Goal: Browse casually: Explore the website without a specific task or goal

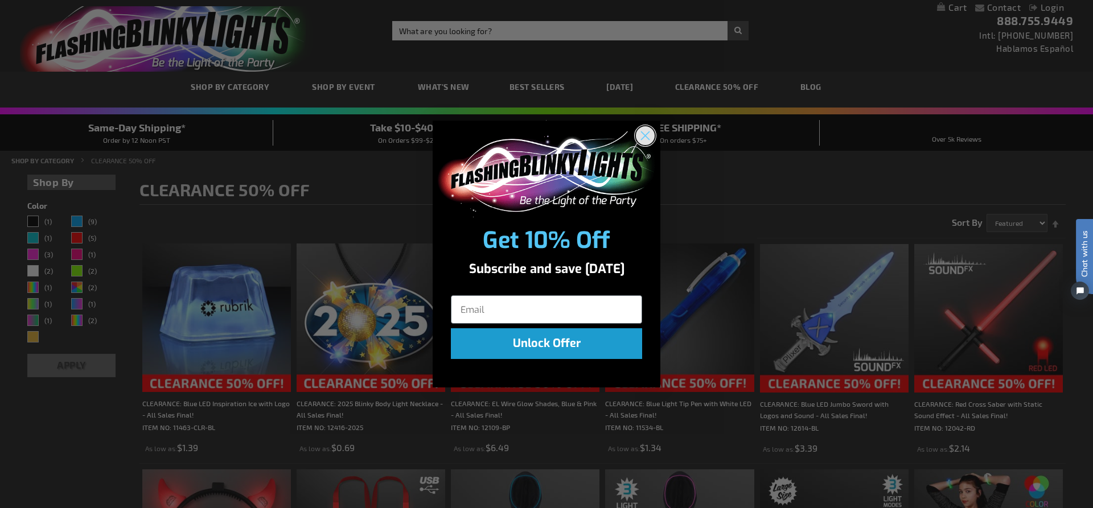
click at [640, 134] on circle "Close dialog" at bounding box center [645, 135] width 19 height 19
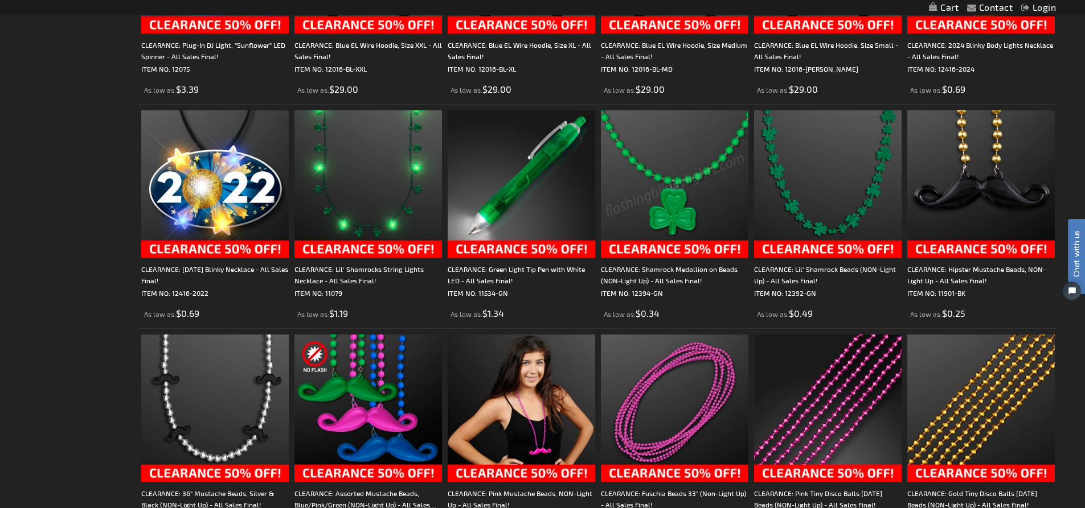
scroll to position [1879, 0]
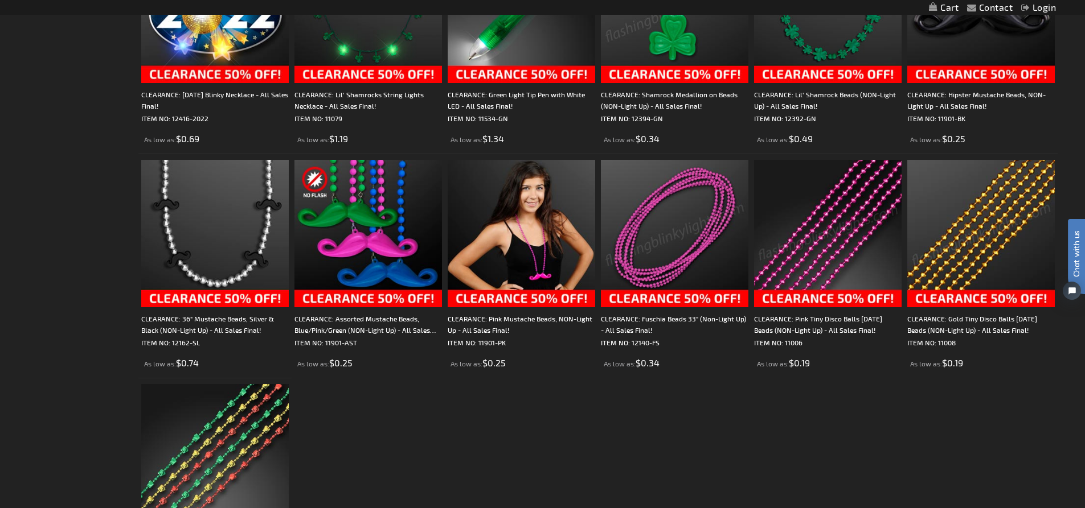
click at [965, 265] on img at bounding box center [980, 233] width 147 height 147
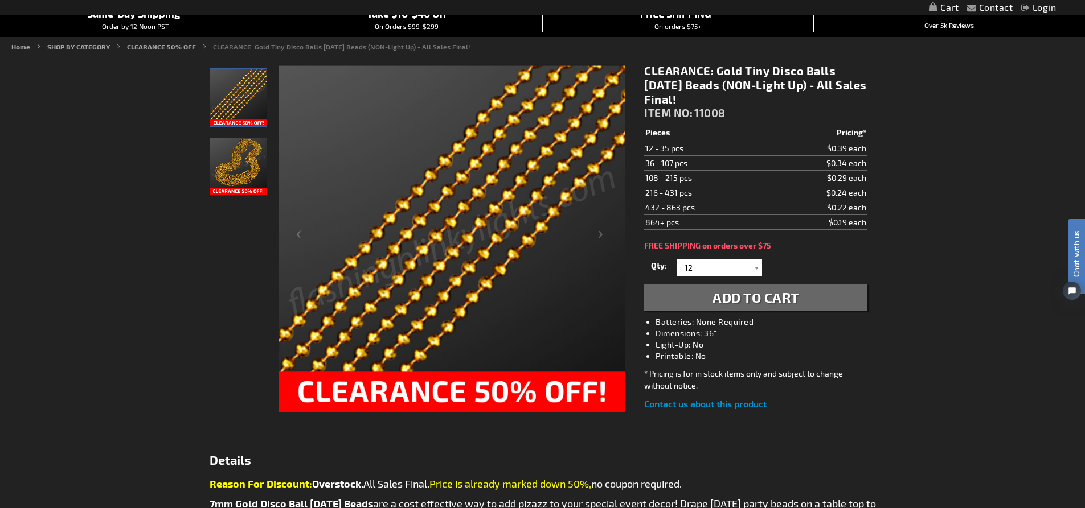
click at [243, 177] on img "Gold Tiny Disco Balls Mardi Gras Beads (NON-Light Up)" at bounding box center [238, 166] width 57 height 57
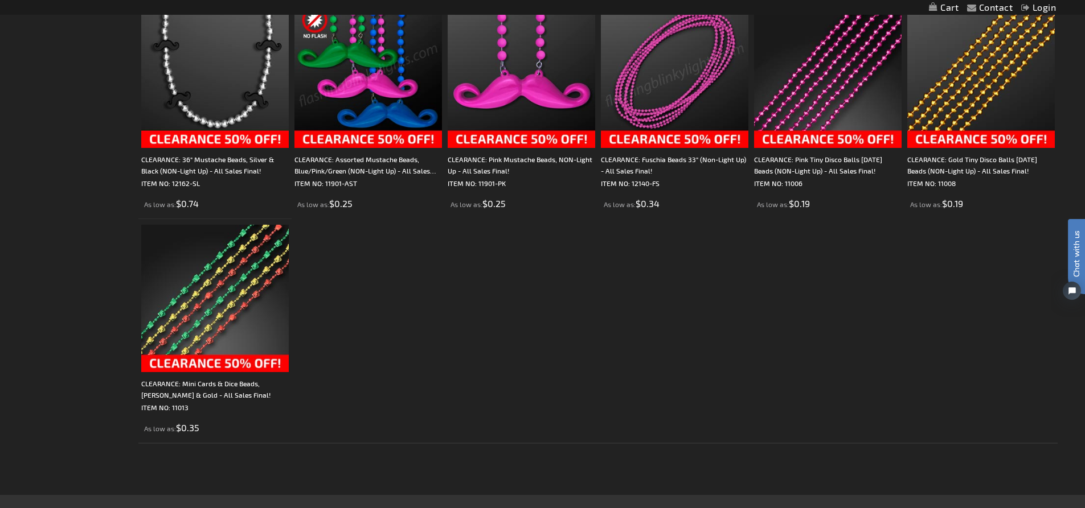
scroll to position [2050, 0]
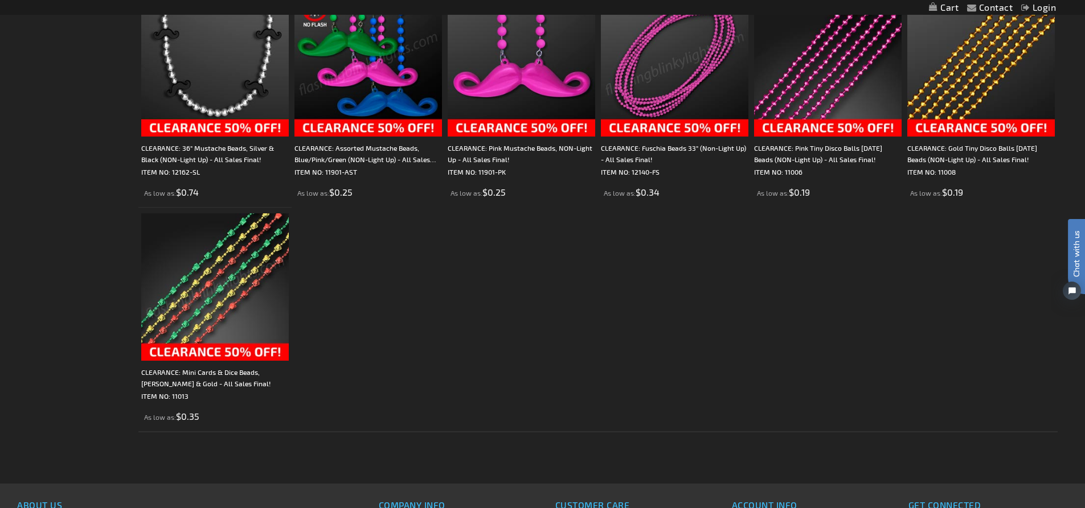
click at [243, 291] on img at bounding box center [214, 286] width 147 height 147
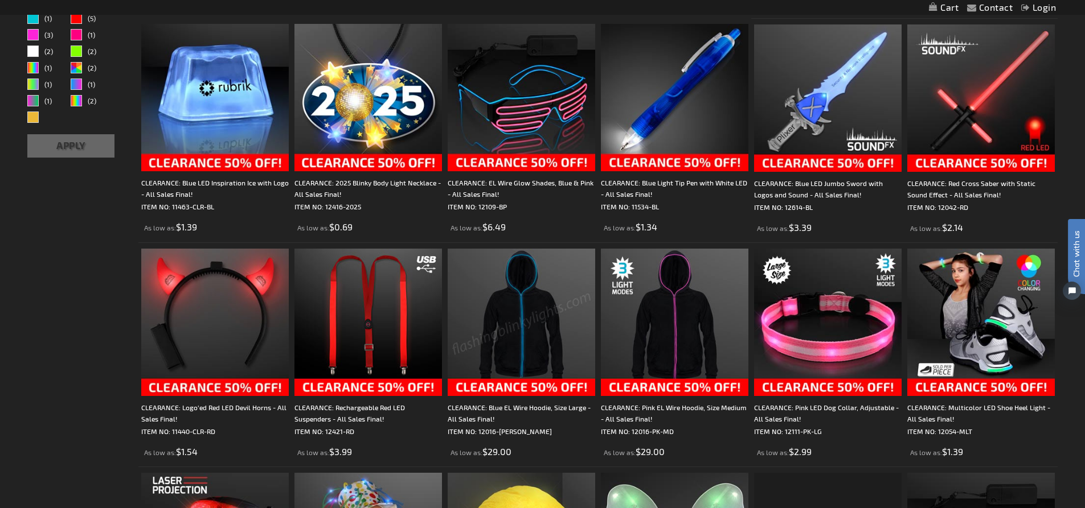
scroll to position [228, 0]
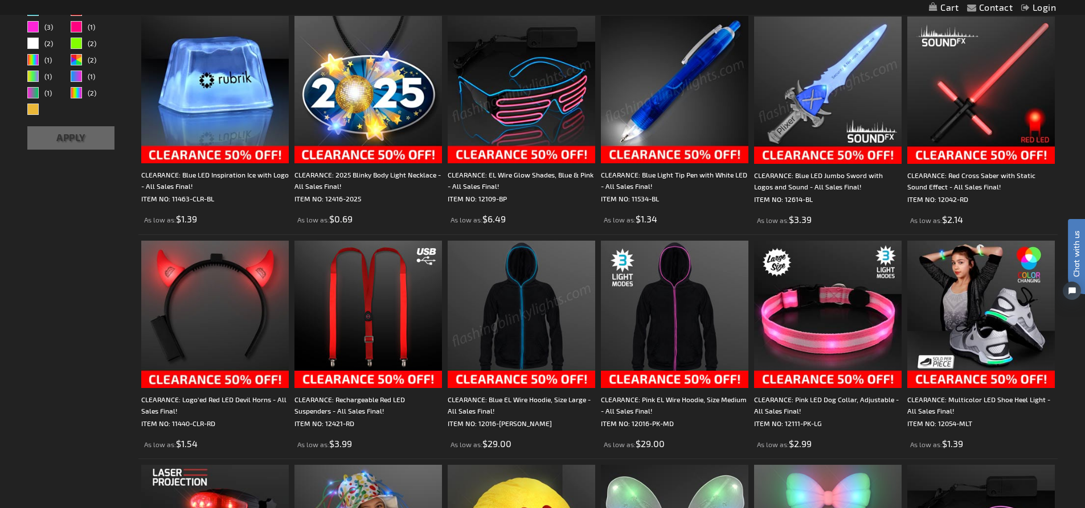
click at [691, 158] on img at bounding box center [674, 89] width 147 height 147
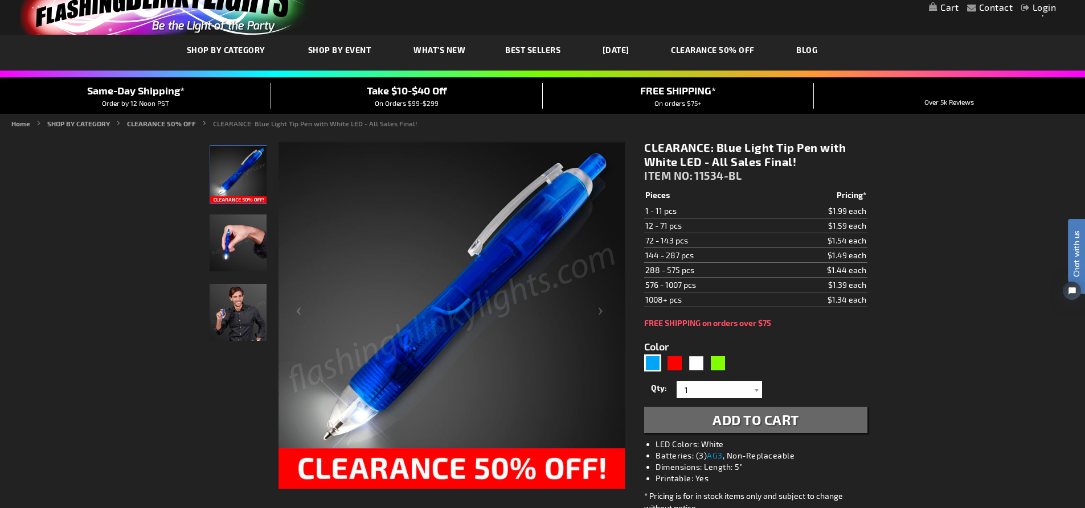
scroll to position [57, 0]
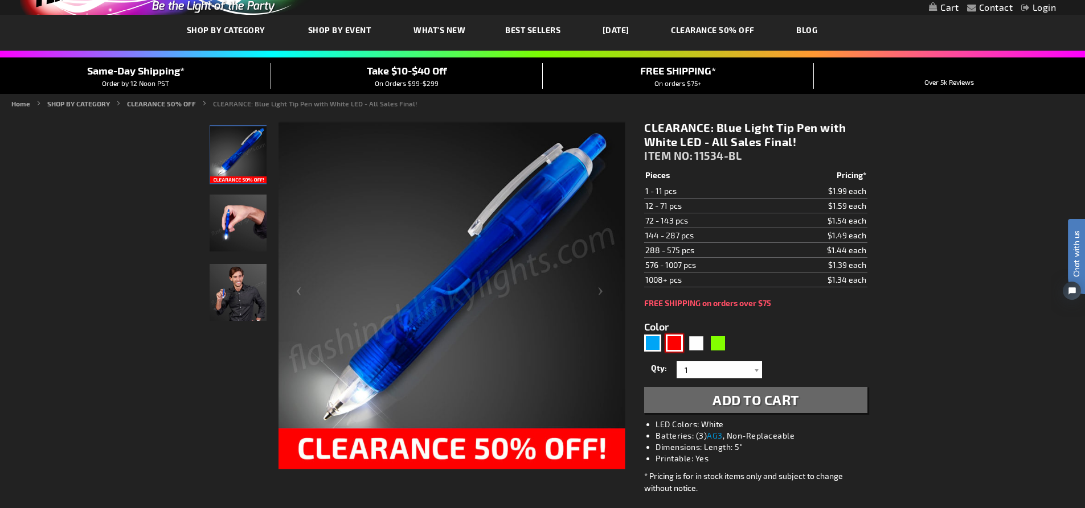
click at [672, 347] on div "Red" at bounding box center [674, 343] width 17 height 17
type input "5641"
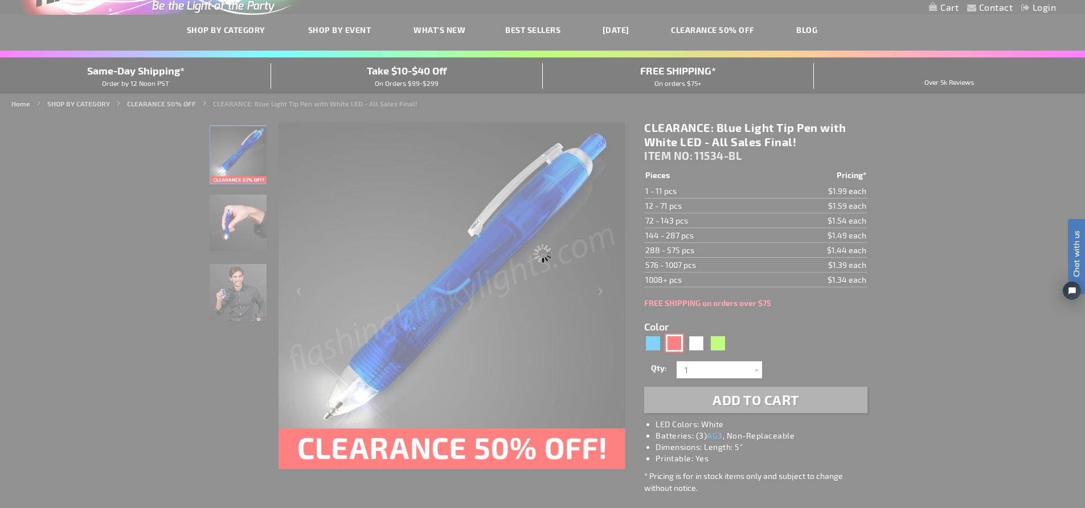
type input "11534-RD"
type input "Customize - CLEARANCE: Red Light Tip Pen with White LED - All Sales Final! - IT…"
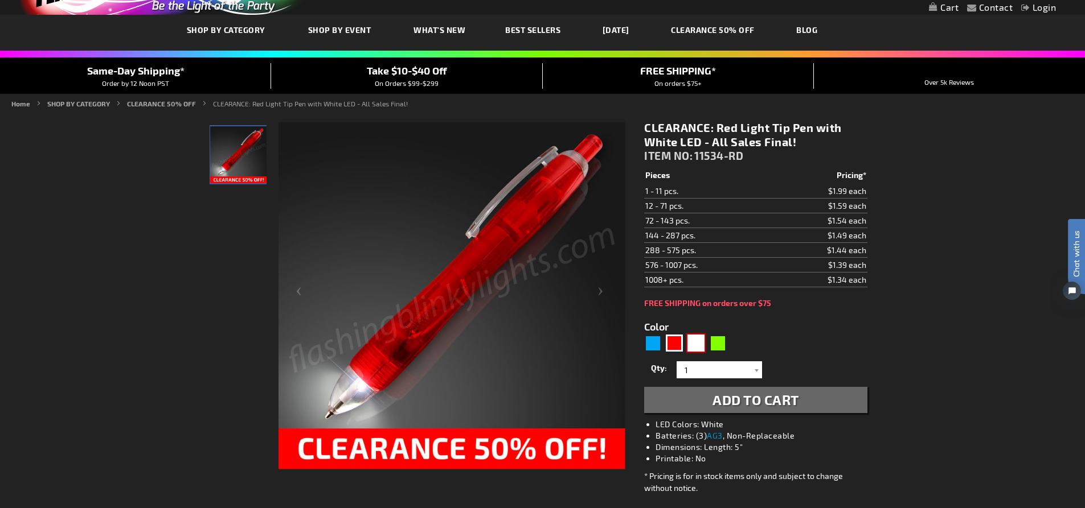
click at [700, 346] on div "White" at bounding box center [695, 343] width 17 height 17
type input "5646"
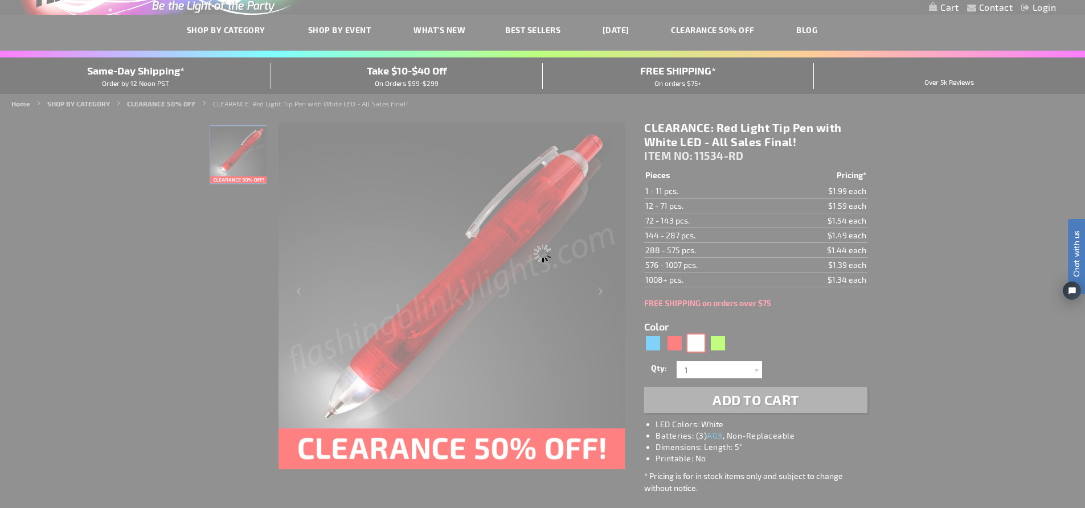
type input "11534-WT"
type input "Customize - CLEARANCE: White Light Tip Pen, Flashlight Pens - All Sales Final! …"
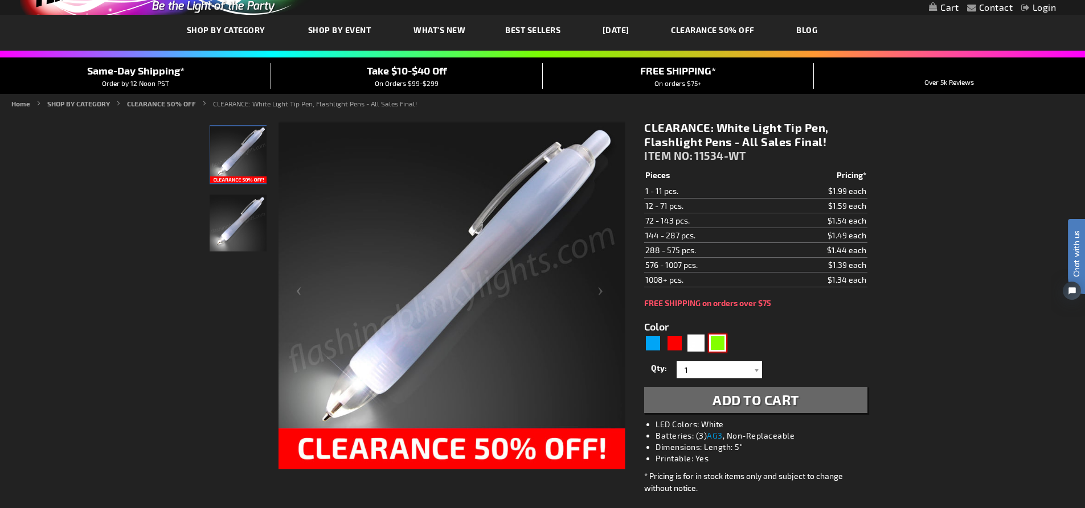
click at [716, 341] on div "Green" at bounding box center [717, 343] width 17 height 17
type input "5648"
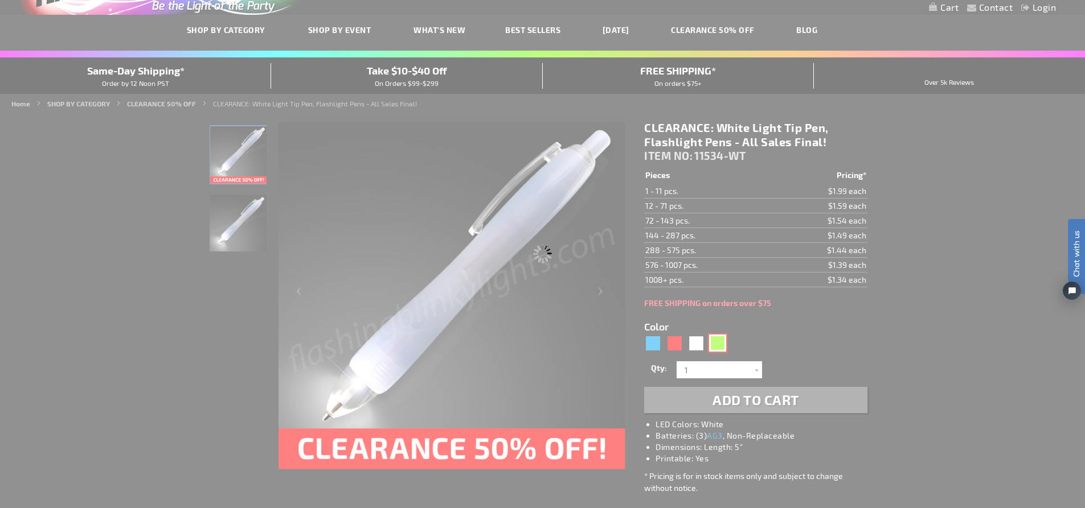
type input "11534-GN"
type input "Customize - CLEARANCE: Green Light Tip Pen with White LED - All Sales Final! - …"
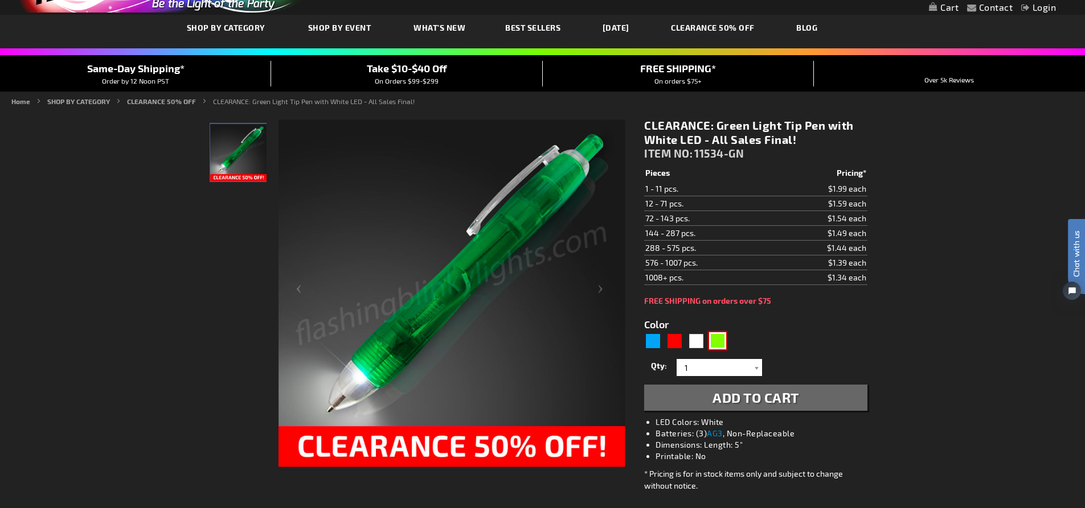
scroll to position [57, 0]
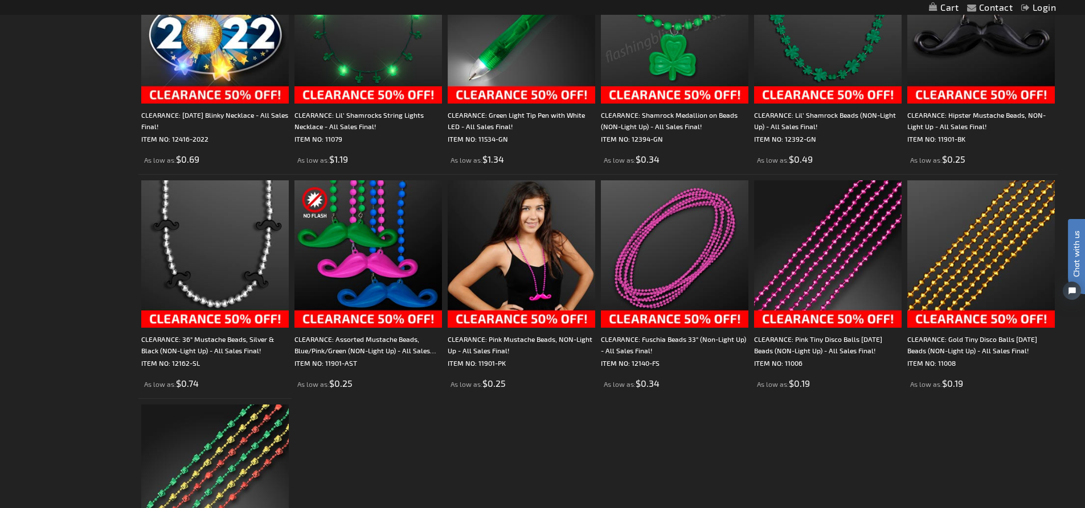
scroll to position [1879, 0]
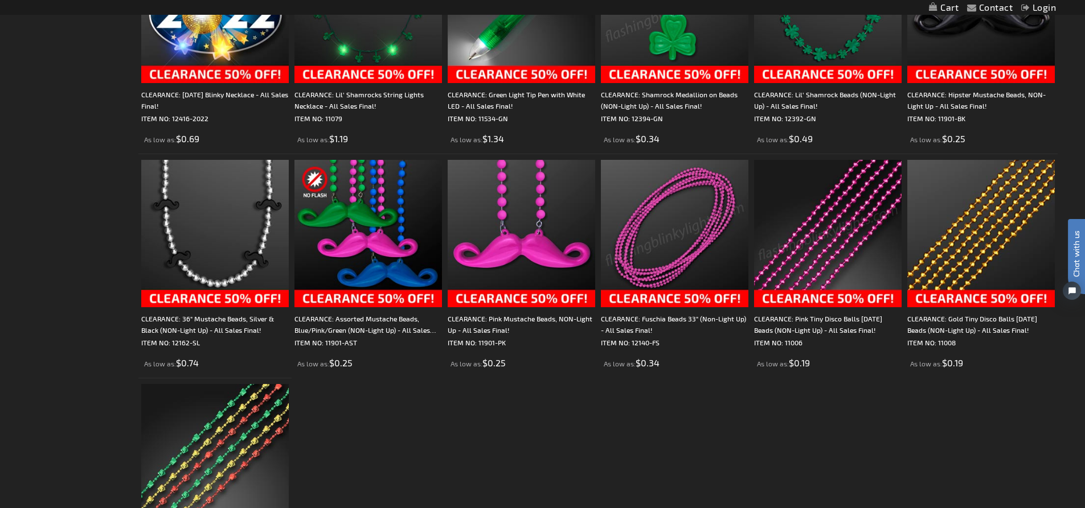
click at [819, 249] on img at bounding box center [827, 233] width 147 height 147
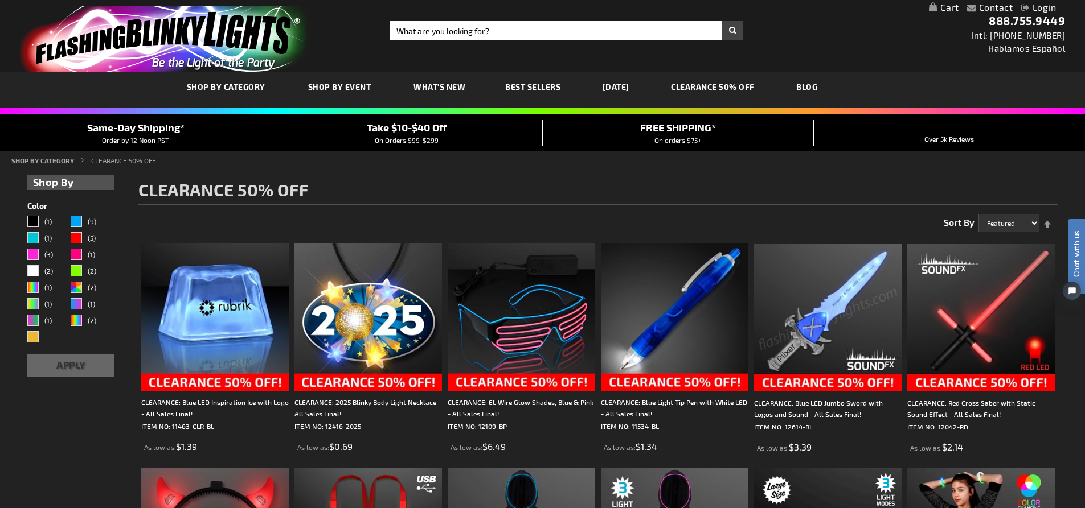
click at [545, 84] on span "Best Sellers" at bounding box center [532, 87] width 55 height 10
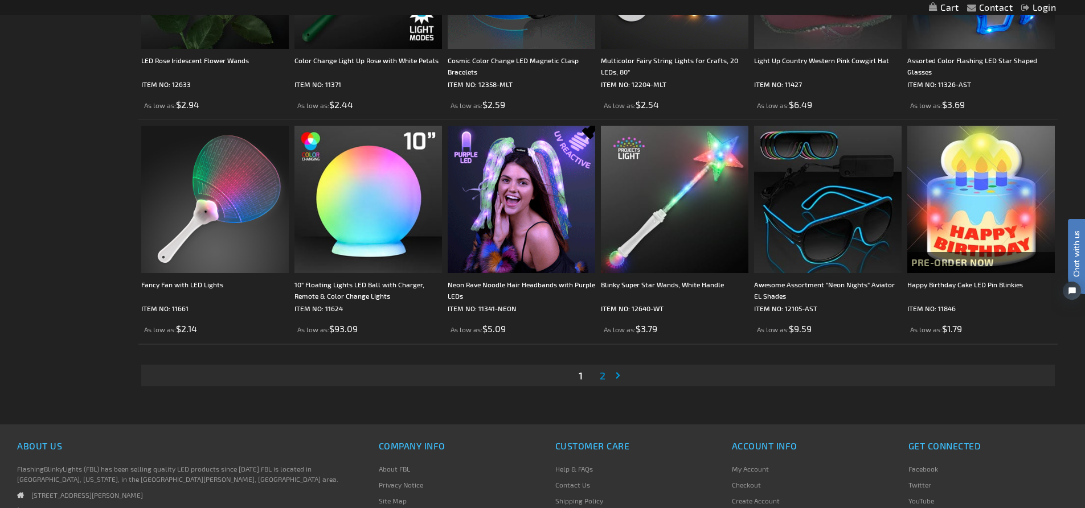
scroll to position [2477, 0]
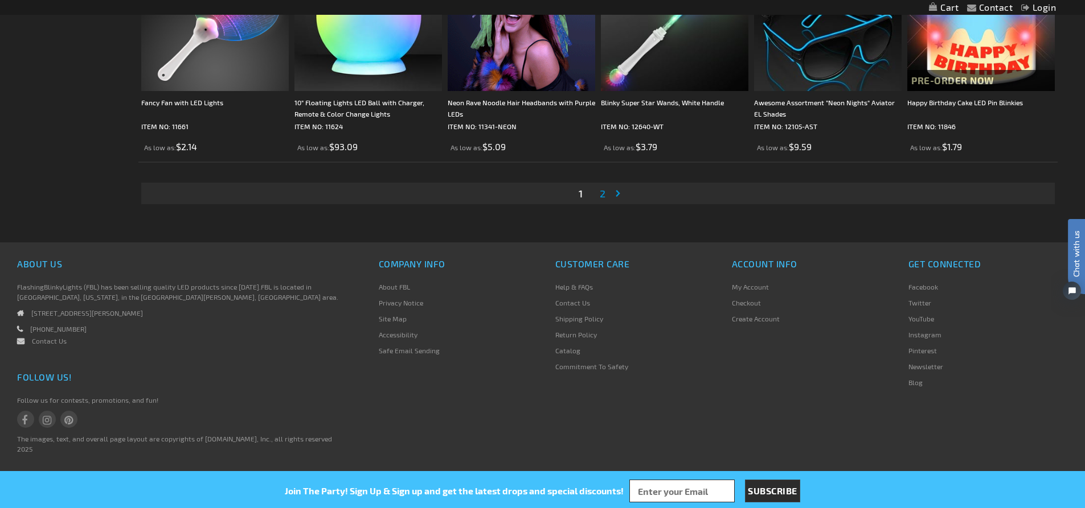
click at [602, 194] on span "2" at bounding box center [603, 193] width 6 height 13
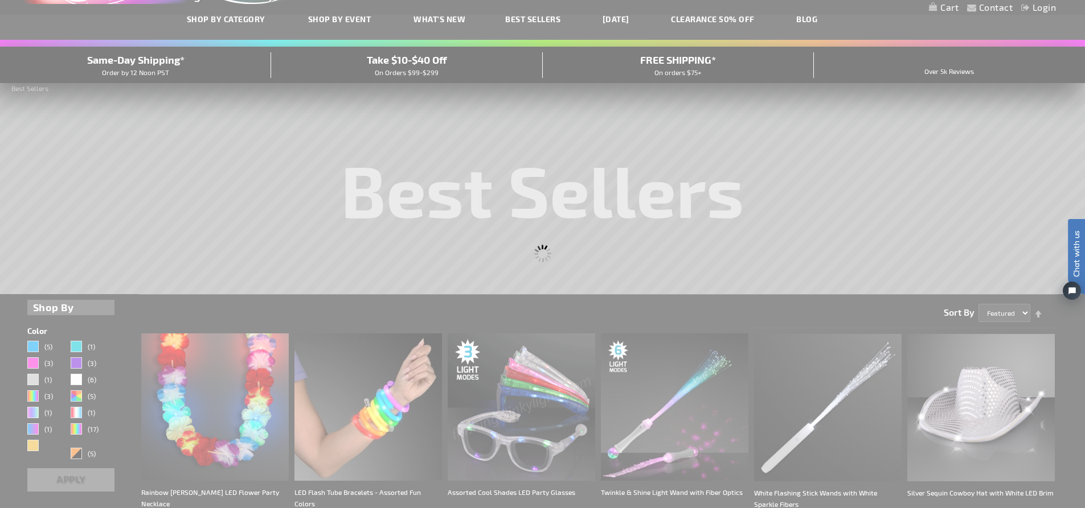
scroll to position [21, 0]
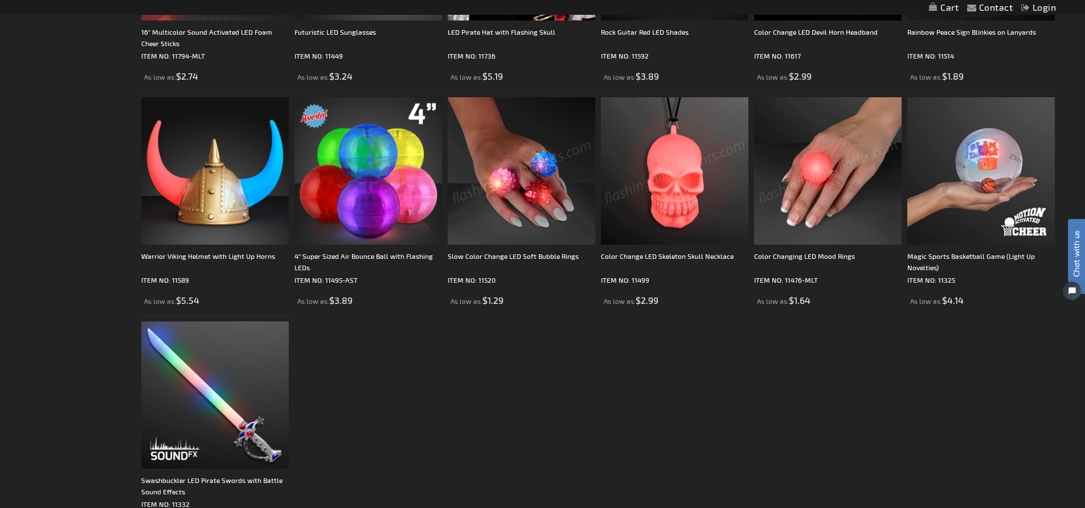
scroll to position [1936, 0]
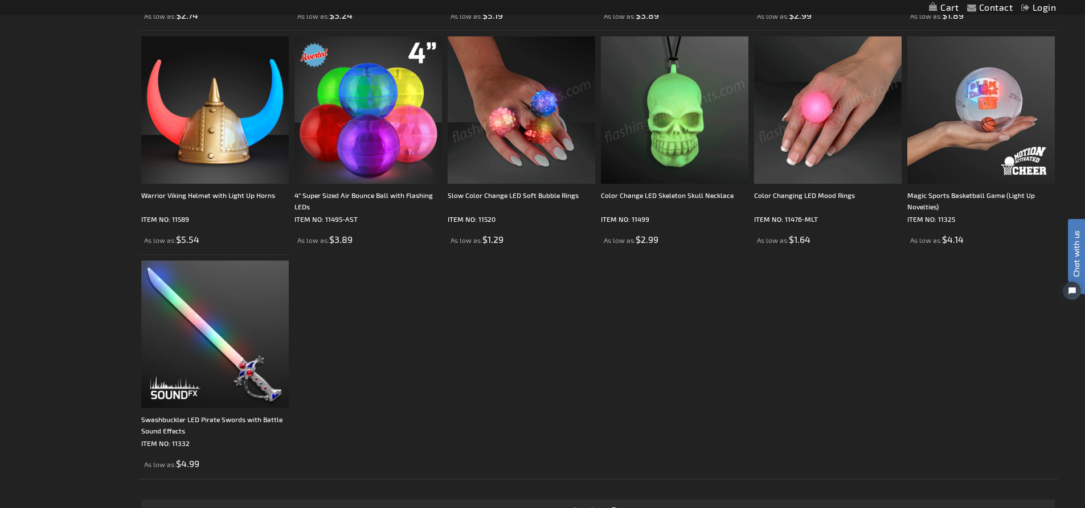
click at [834, 130] on img at bounding box center [827, 109] width 147 height 147
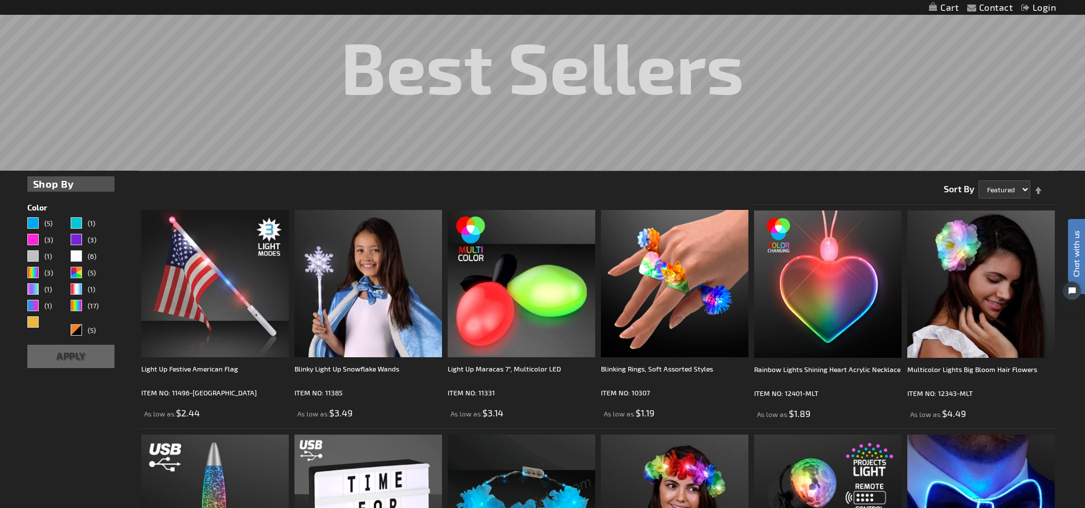
scroll to position [171, 0]
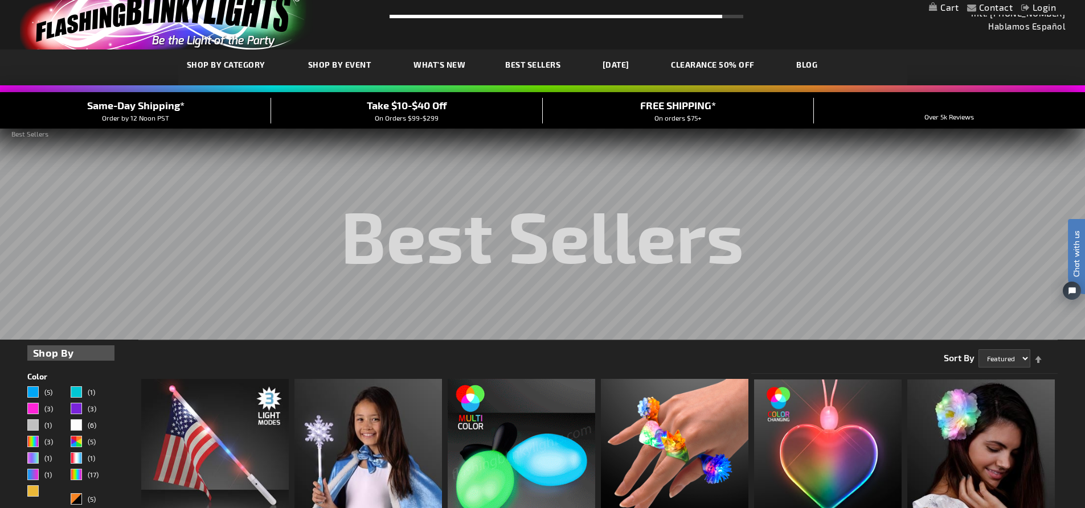
scroll to position [21, 0]
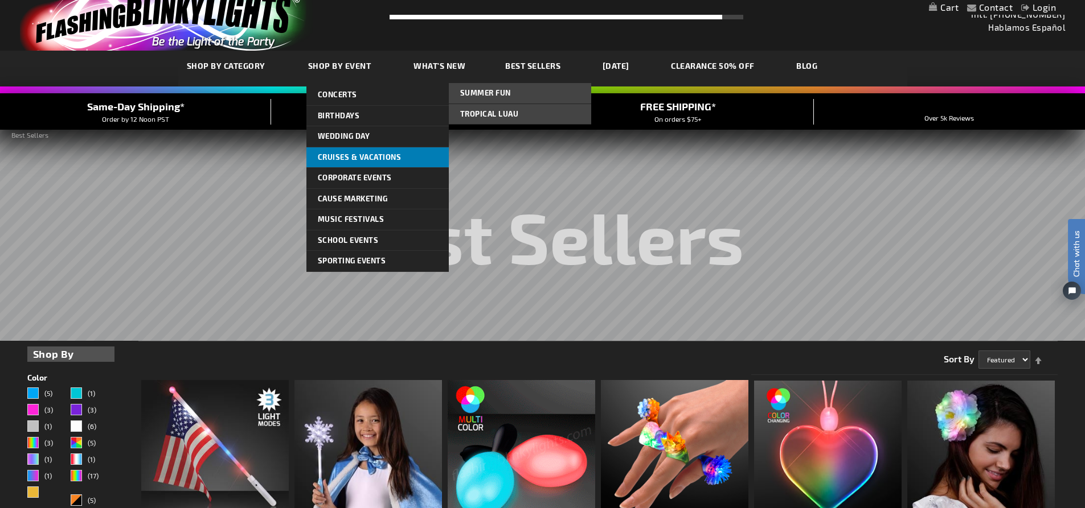
click at [359, 156] on span "Cruises & Vacations" at bounding box center [360, 157] width 84 height 9
